Goal: Information Seeking & Learning: Learn about a topic

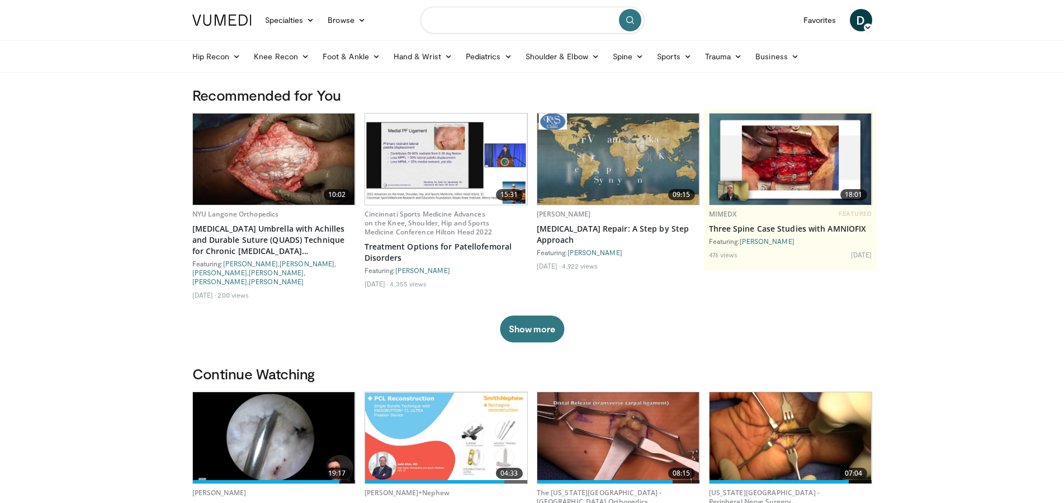
click at [493, 20] on input "Search topics, interventions" at bounding box center [532, 20] width 224 height 27
type input "**********"
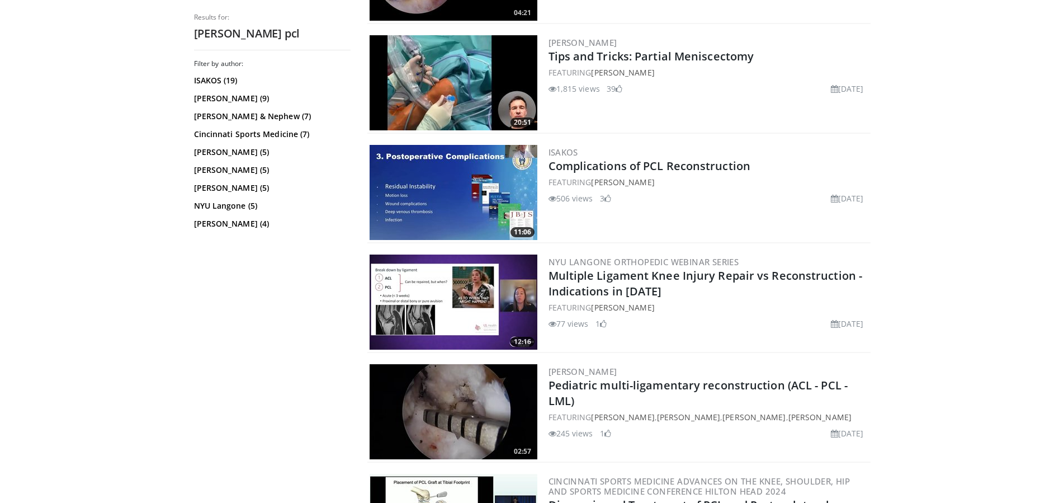
scroll to position [1369, 0]
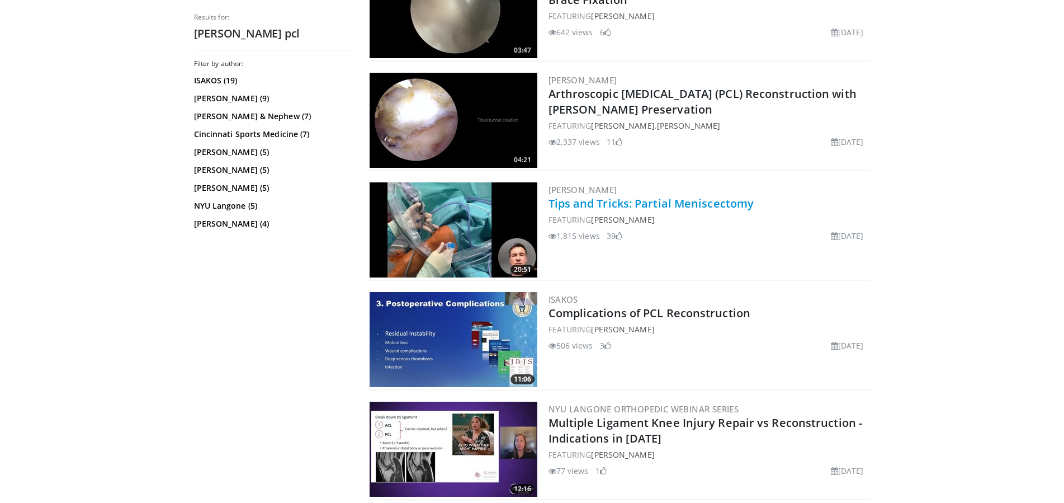
click at [593, 204] on link "Tips and Tricks: Partial Meniscectomy" at bounding box center [651, 203] width 206 height 15
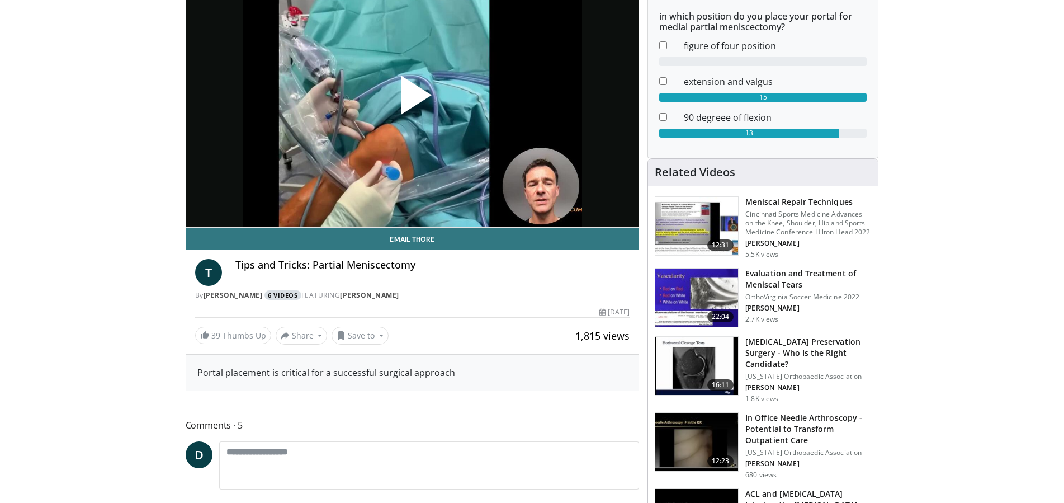
click at [283, 296] on link "6 Videos" at bounding box center [282, 295] width 37 height 10
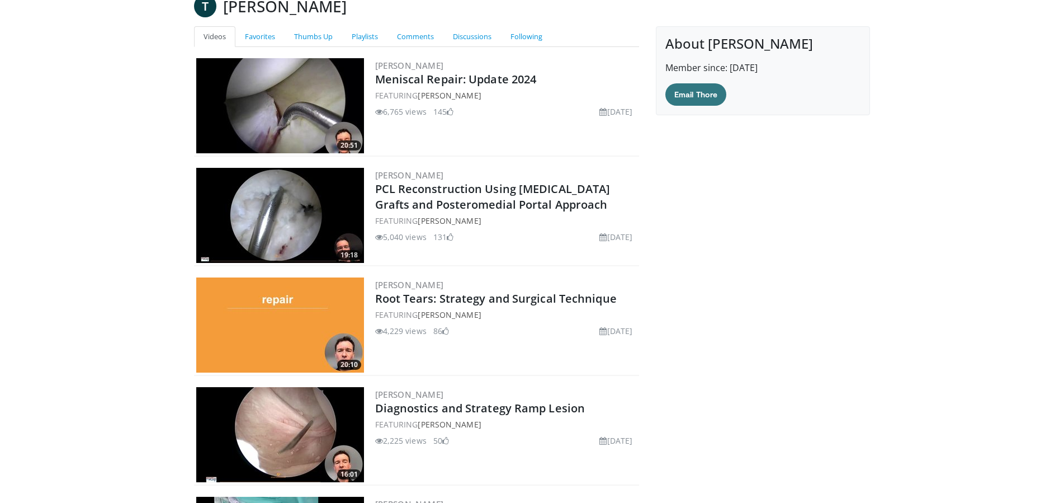
scroll to position [90, 0]
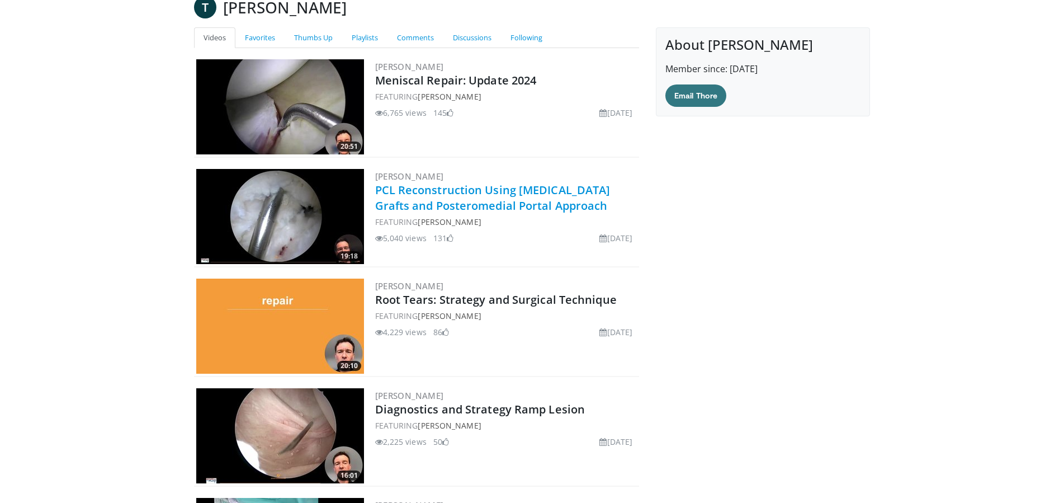
click at [499, 189] on link "PCL Reconstruction Using [MEDICAL_DATA] Grafts and Posteromedial Portal Approach" at bounding box center [492, 197] width 235 height 31
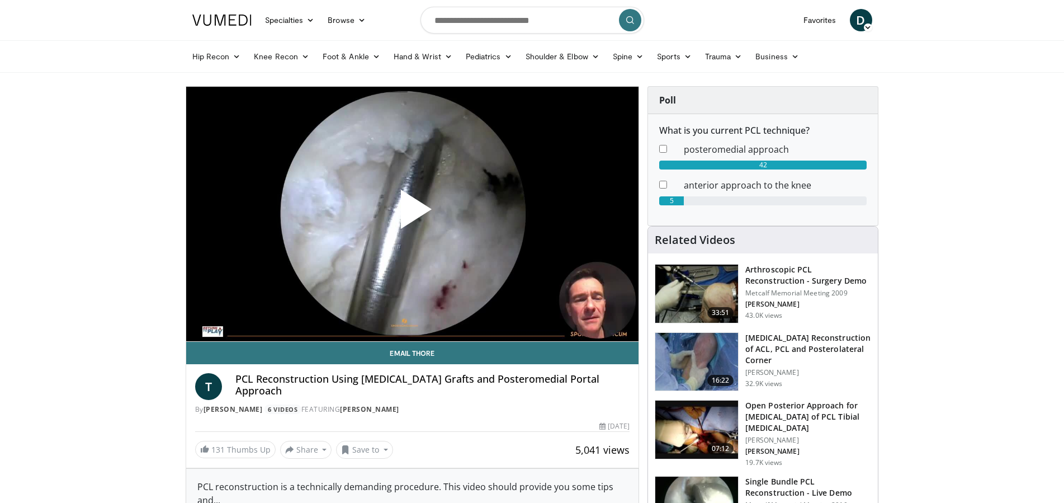
click at [412, 214] on span "Video Player" at bounding box center [412, 214] width 0 height 0
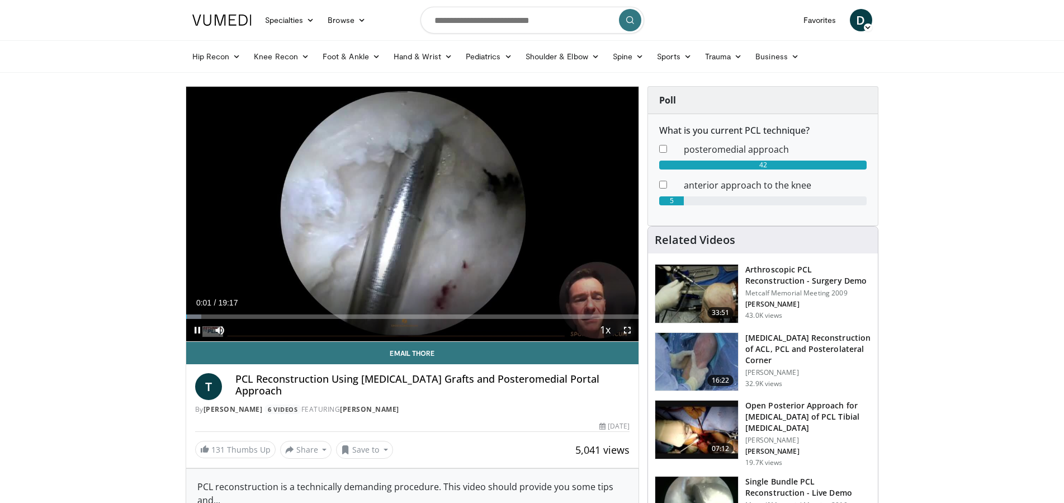
click at [629, 330] on span "Video Player" at bounding box center [627, 330] width 22 height 22
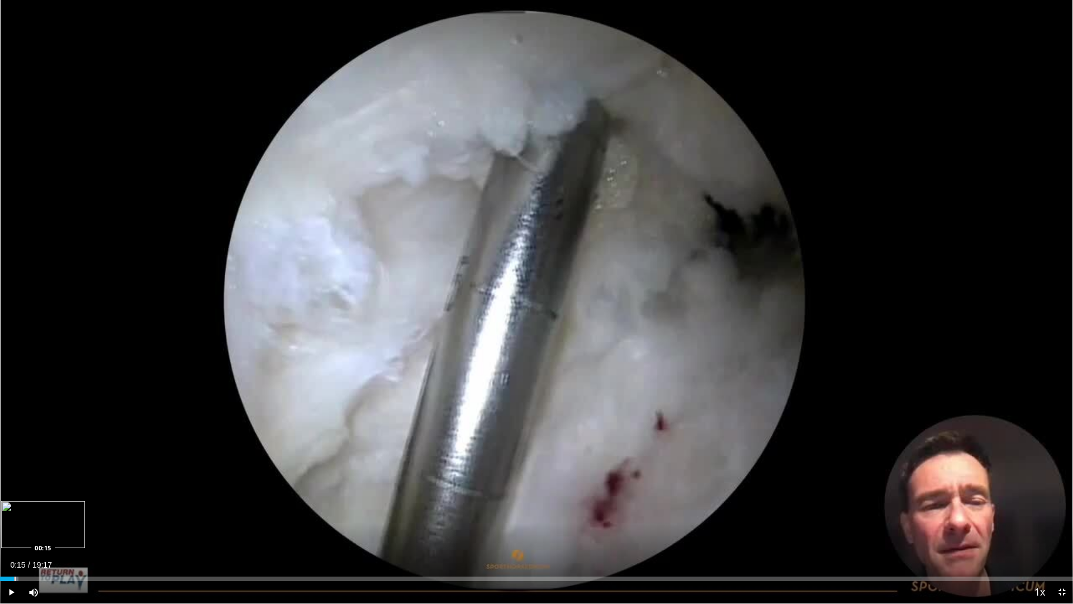
click at [14, 502] on div "Loaded : 1.73% 00:02 00:15" at bounding box center [536, 575] width 1073 height 11
click at [29, 502] on div "Loaded : 5.19% 00:15 00:29" at bounding box center [536, 575] width 1073 height 11
click at [11, 502] on span "Video Player" at bounding box center [11, 592] width 22 height 22
click at [1062, 502] on span "Video Player" at bounding box center [1062, 592] width 22 height 22
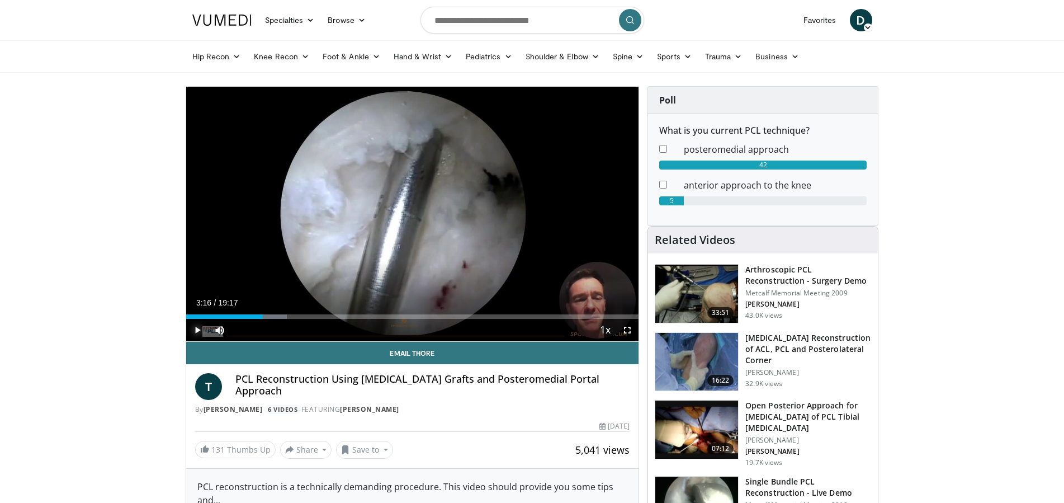
click at [193, 334] on span "Video Player" at bounding box center [197, 330] width 22 height 22
click at [625, 328] on span "Video Player" at bounding box center [627, 330] width 22 height 22
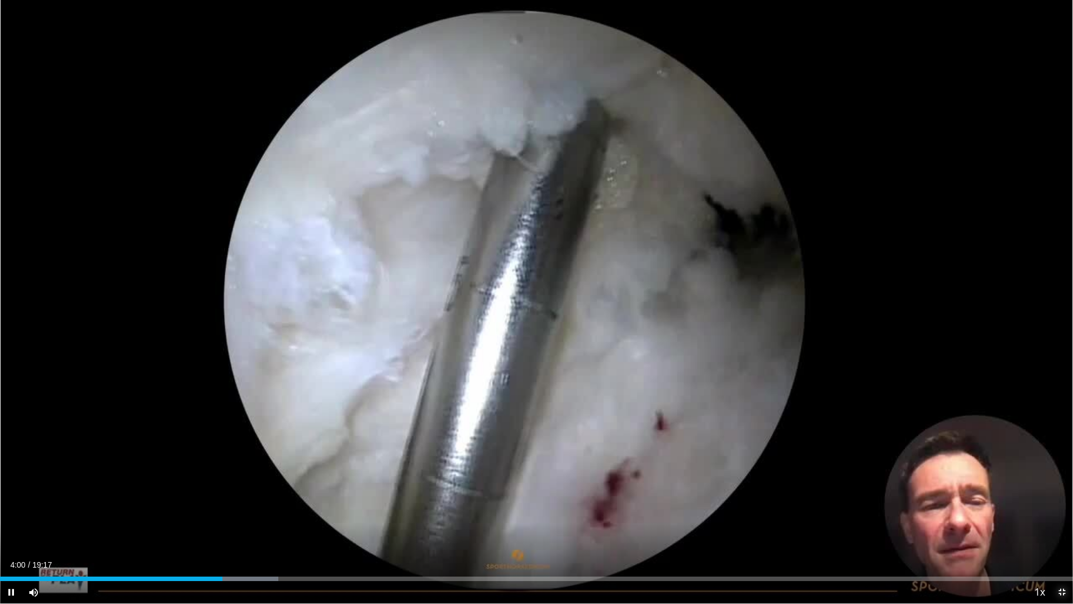
click at [1059, 502] on span "Video Player" at bounding box center [1062, 592] width 22 height 22
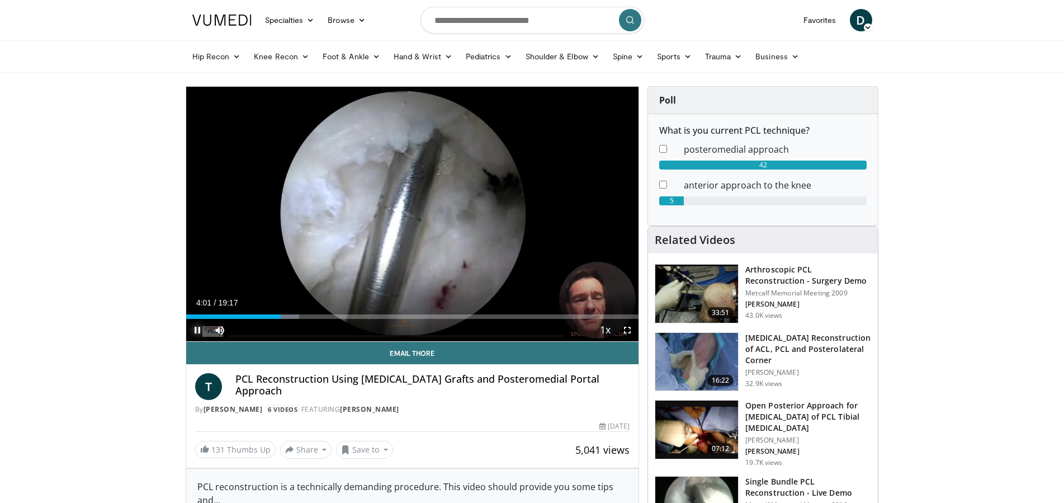
click at [193, 328] on span "Video Player" at bounding box center [197, 330] width 22 height 22
